Goal: Information Seeking & Learning: Learn about a topic

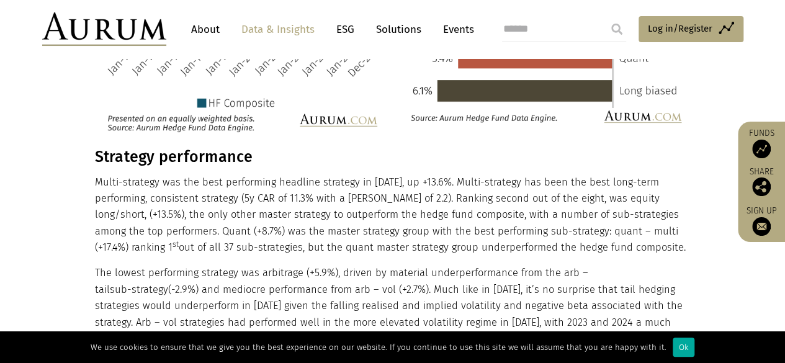
scroll to position [442, 0]
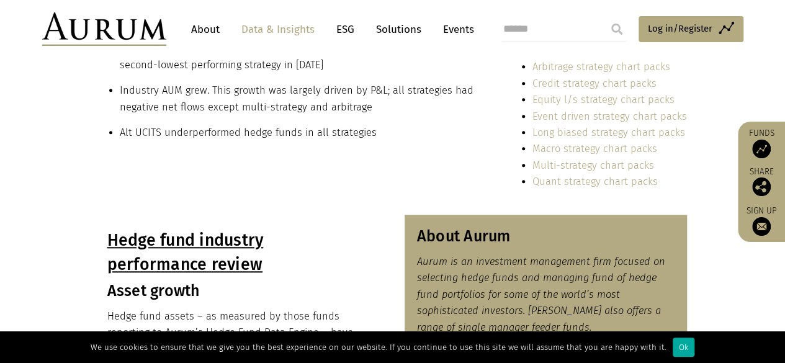
click at [605, 184] on link "Quant strategy chart packs" at bounding box center [594, 182] width 125 height 12
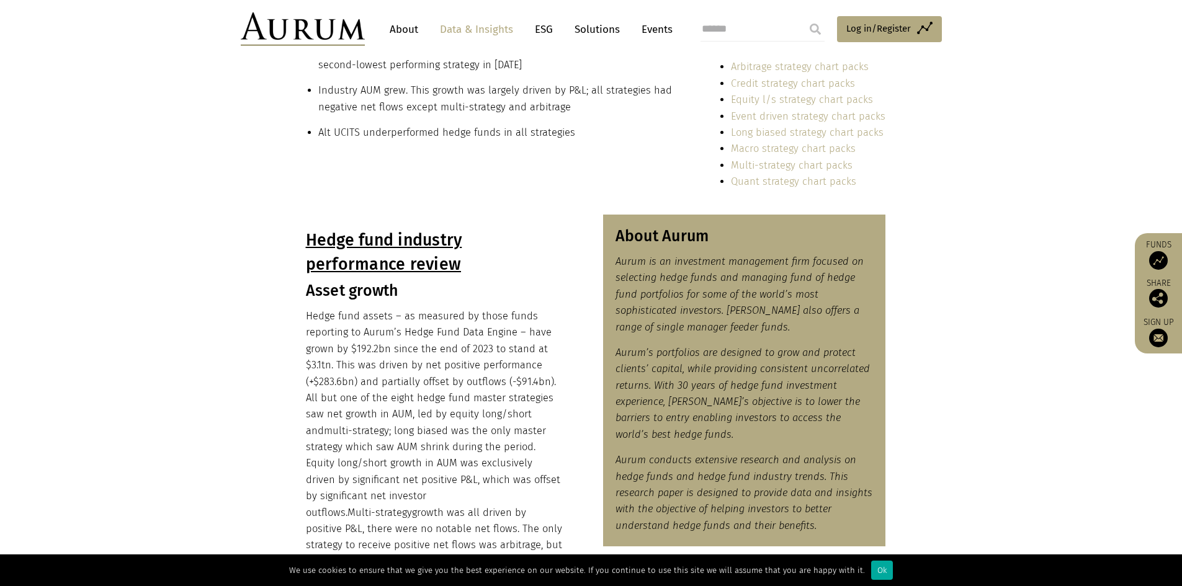
click at [784, 185] on link "Quant strategy chart packs" at bounding box center [793, 182] width 125 height 12
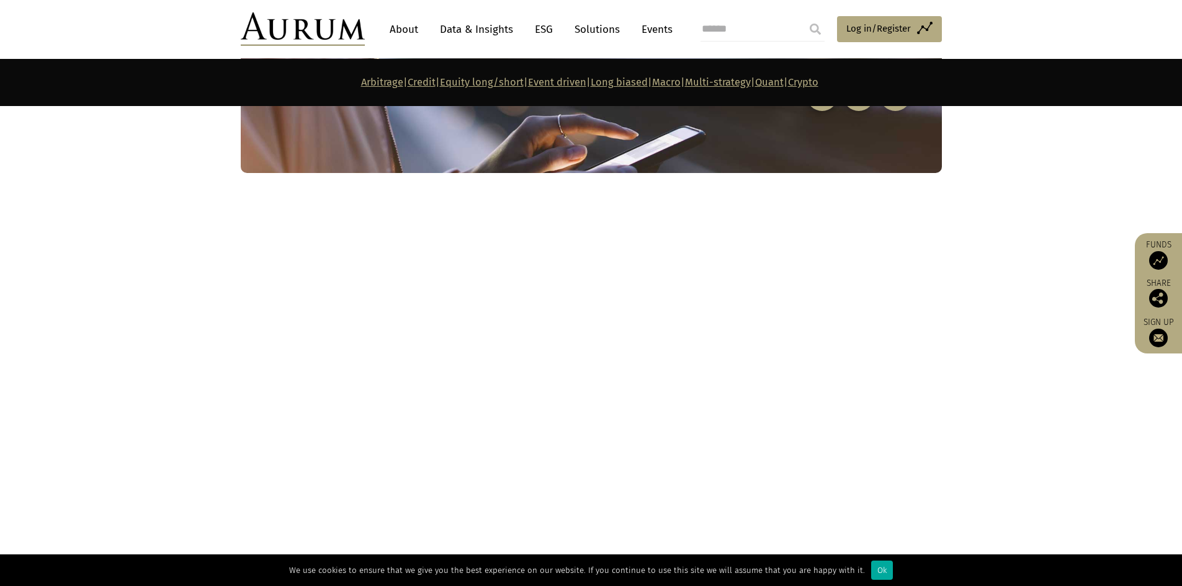
scroll to position [7018, 0]
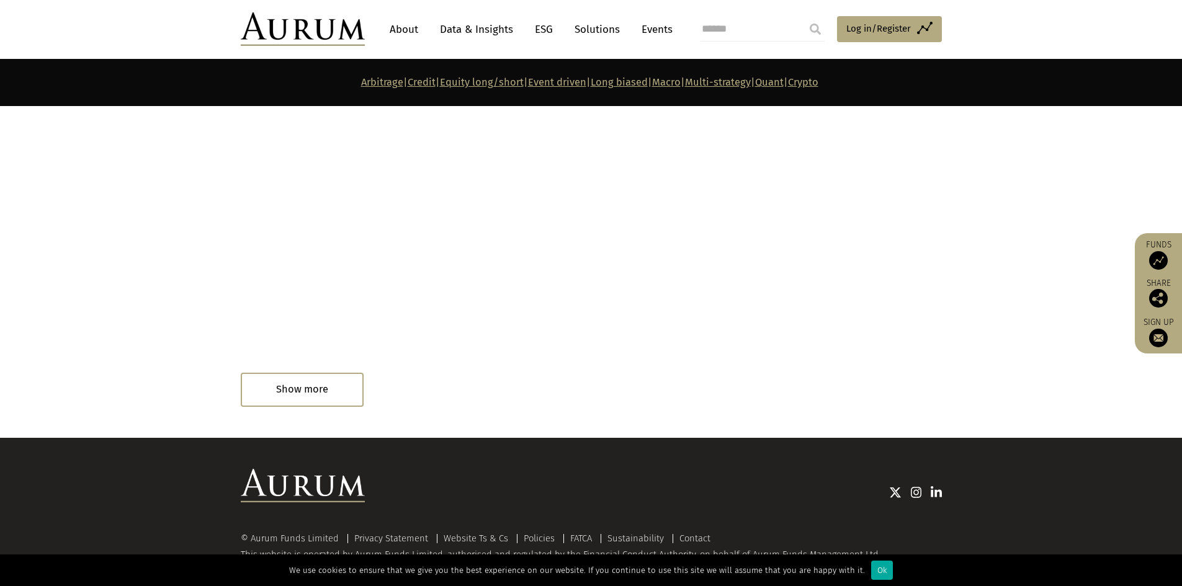
click at [311, 362] on div "Read in 3 minutes" at bounding box center [292, 391] width 102 height 25
click at [350, 362] on div at bounding box center [393, 391] width 102 height 25
click at [290, 362] on div "Read in 3 minutes" at bounding box center [276, 392] width 71 height 14
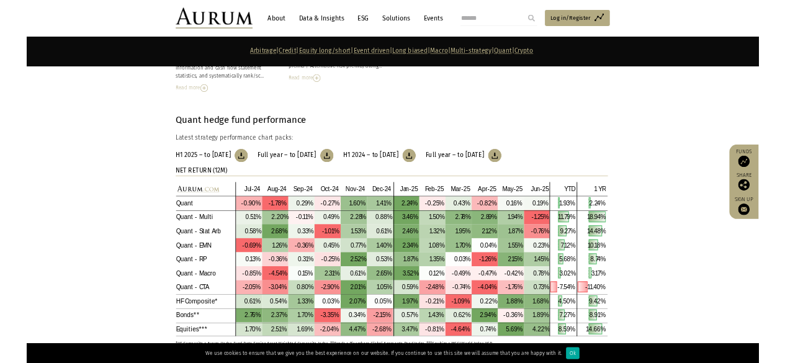
scroll to position [5663, 0]
